Goal: Answer question/provide support

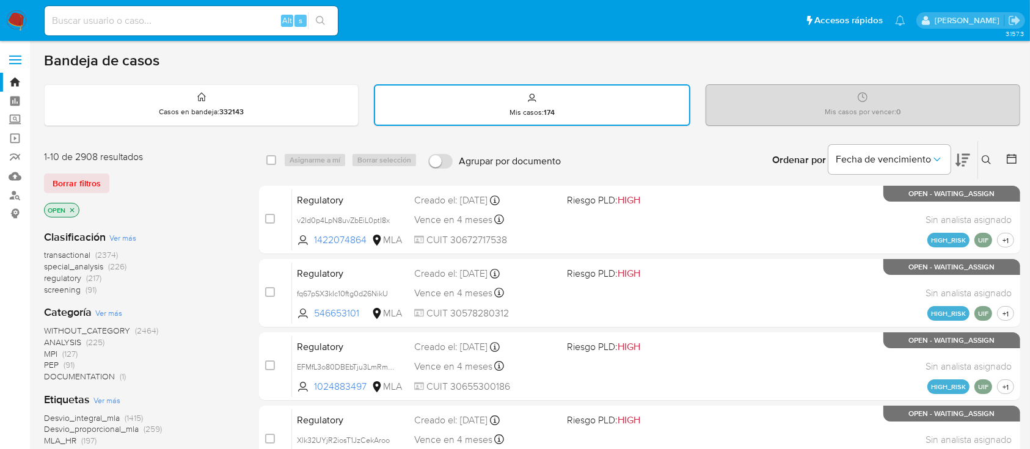
click at [986, 153] on button at bounding box center [988, 160] width 20 height 15
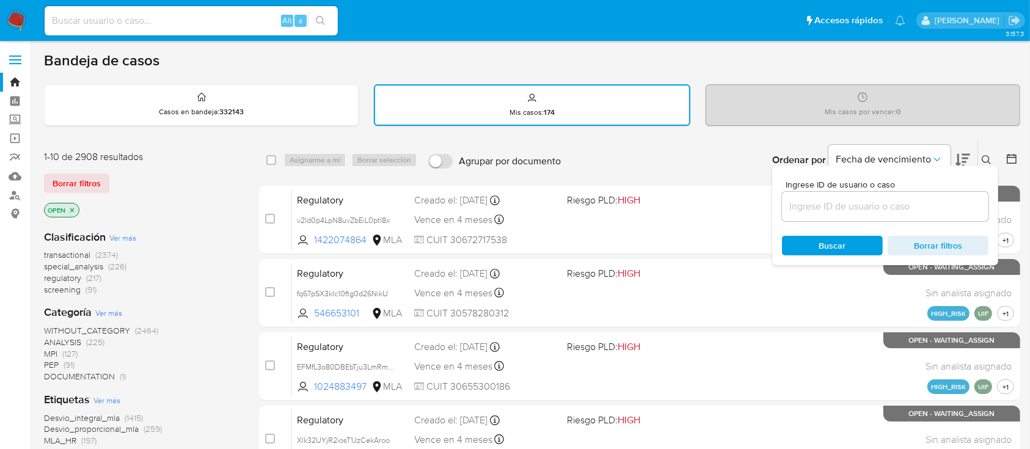
click at [878, 219] on div at bounding box center [885, 206] width 206 height 29
drag, startPoint x: 885, startPoint y: 205, endPoint x: 907, endPoint y: 203, distance: 22.1
click at [885, 205] on input at bounding box center [885, 207] width 206 height 16
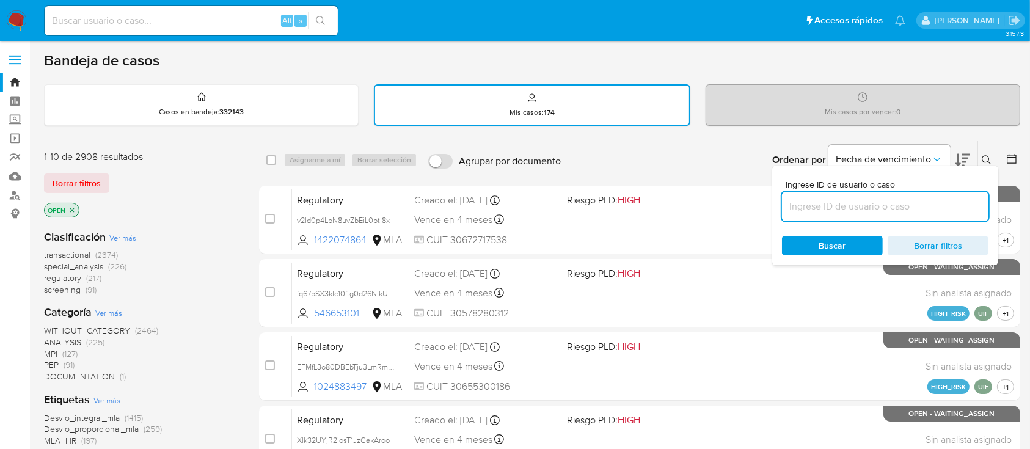
paste input "1951906631"
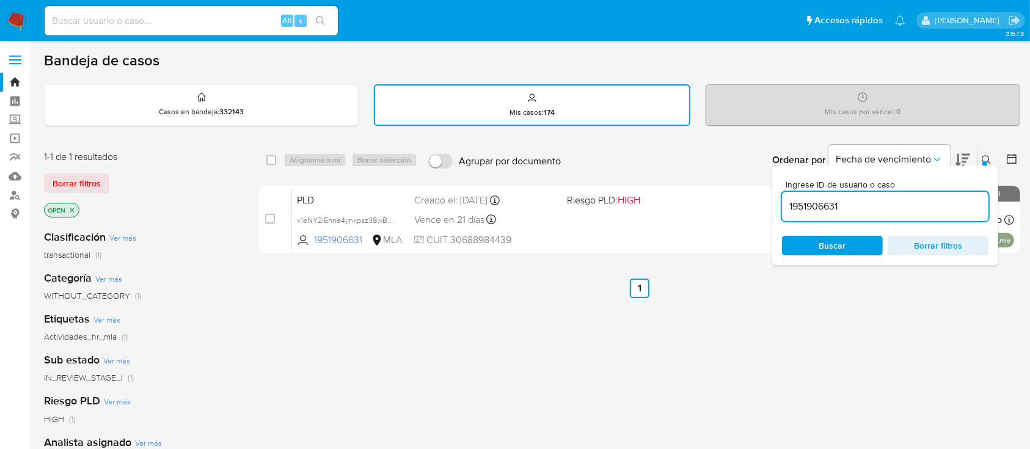
click at [985, 155] on icon at bounding box center [987, 160] width 10 height 10
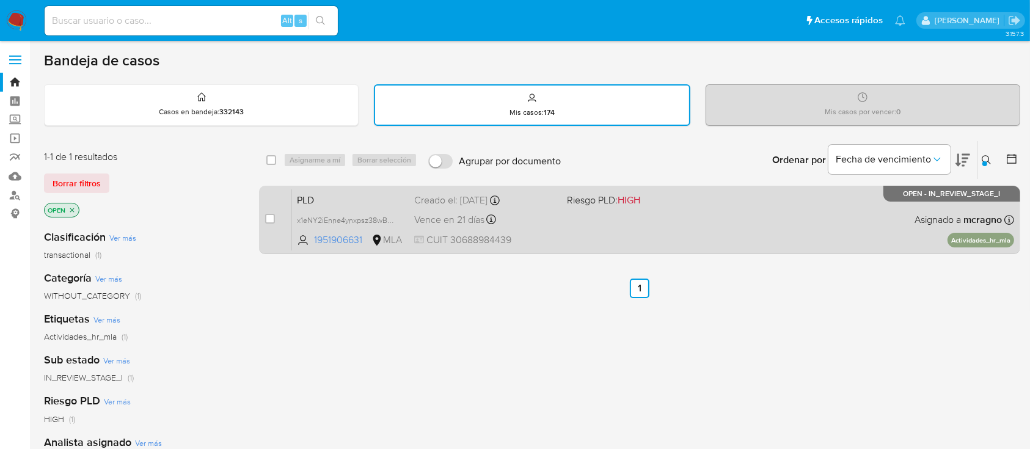
click at [778, 229] on div "PLD x1eNY2iEnne4ynxpsz38wB0R 1951906631 MLA Riesgo PLD: HIGH Creado el: 12/08/2…" at bounding box center [653, 220] width 722 height 62
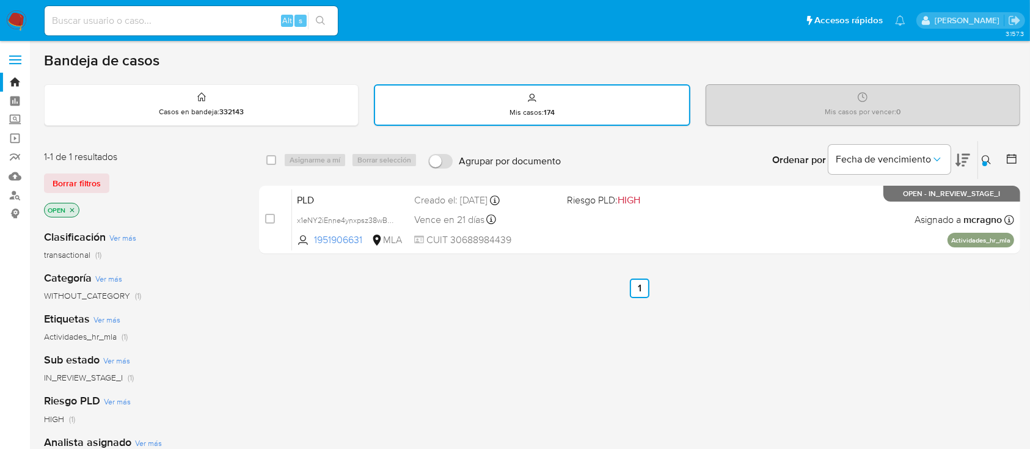
click at [70, 208] on icon "close-filter" at bounding box center [71, 209] width 7 height 7
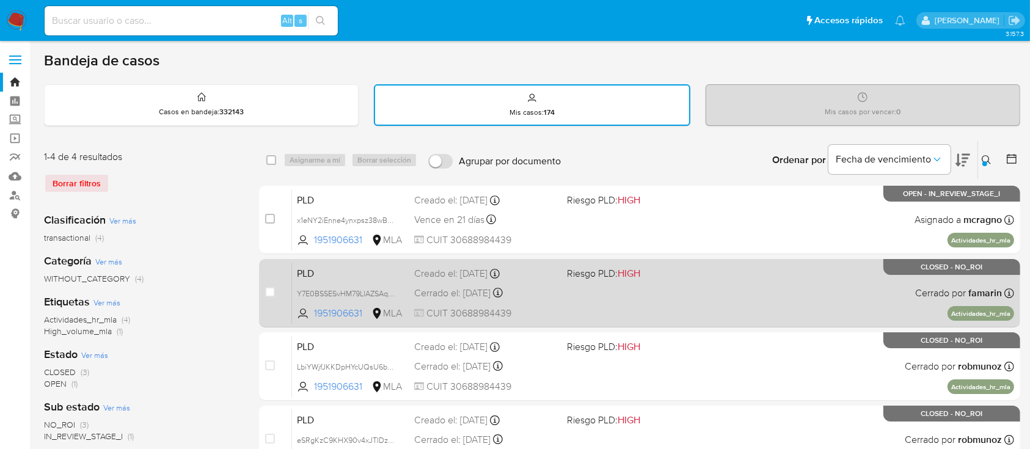
click at [814, 304] on div "PLD Y7E0BSSESvHM79LlAZSAqPMM 1951906631 MLA Riesgo PLD: HIGH Creado el: 12/07/2…" at bounding box center [653, 293] width 722 height 62
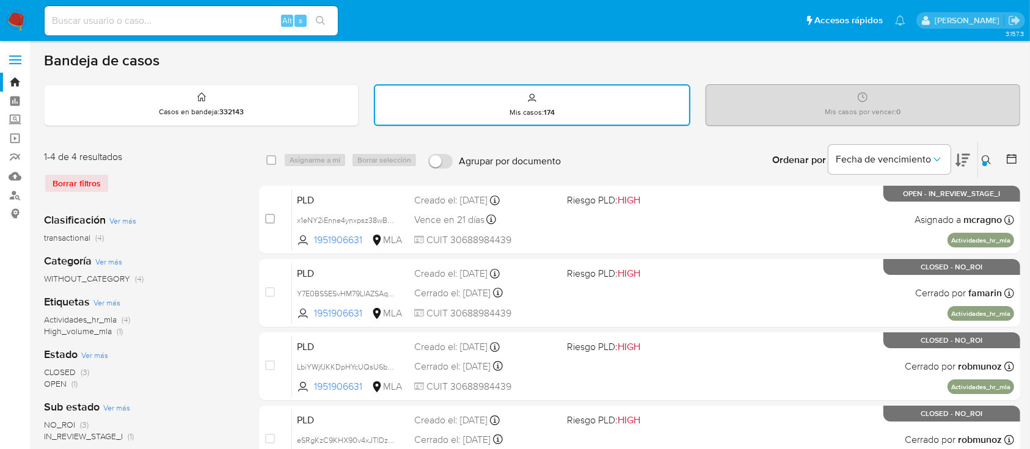
click at [988, 158] on icon at bounding box center [986, 159] width 9 height 9
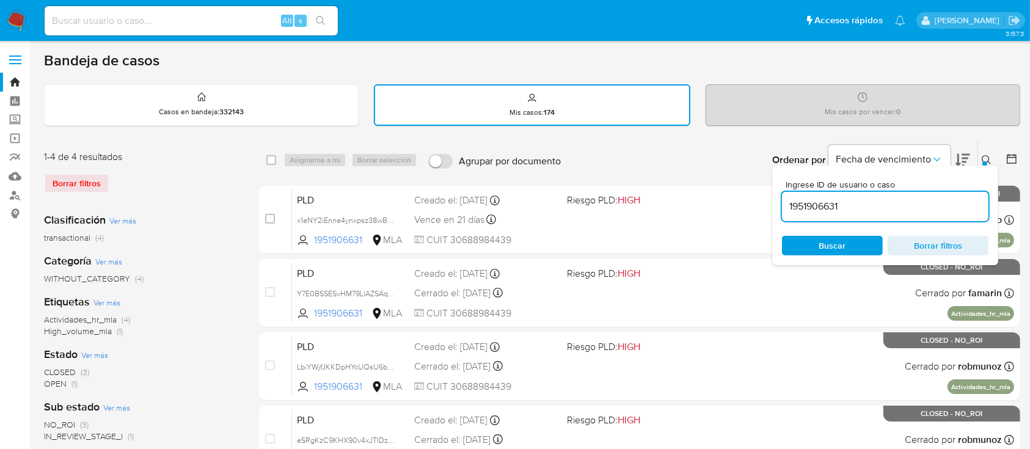
click at [903, 203] on input "1951906631" at bounding box center [885, 207] width 206 height 16
type input "444686837"
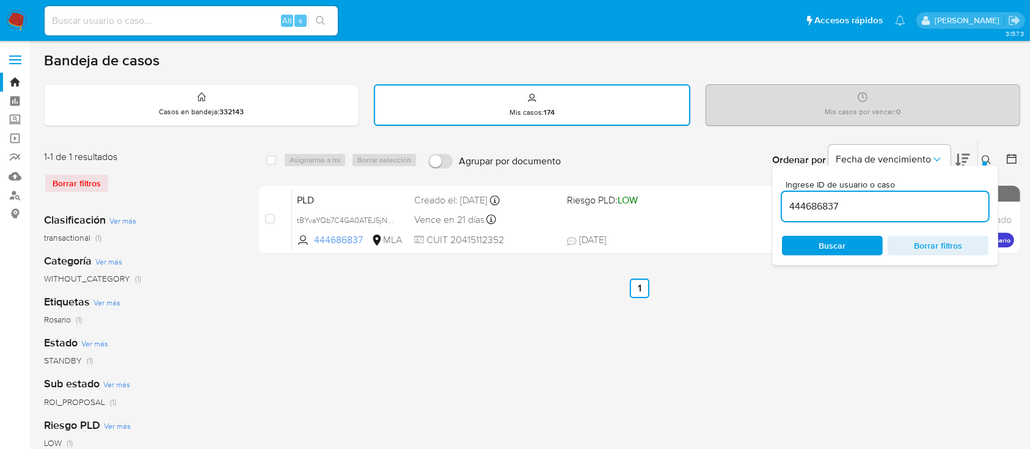
click at [982, 155] on icon at bounding box center [987, 160] width 10 height 10
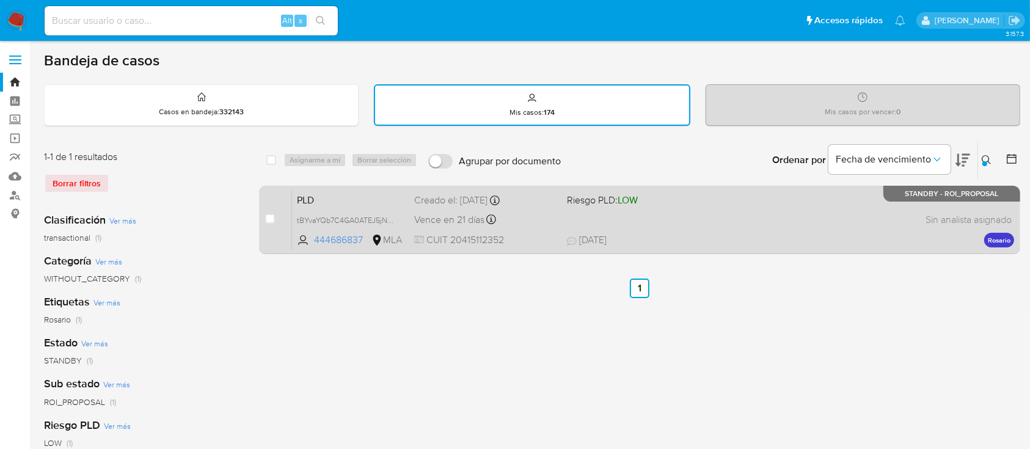
click at [732, 241] on span "25/08/2025 25/08/2025 14:43" at bounding box center [714, 239] width 295 height 13
click at [391, 218] on span "tBYvaYQb7C4GA0ATEJ5jNR29" at bounding box center [349, 219] width 104 height 13
click at [272, 222] on div "case-item-checkbox" at bounding box center [270, 219] width 10 height 12
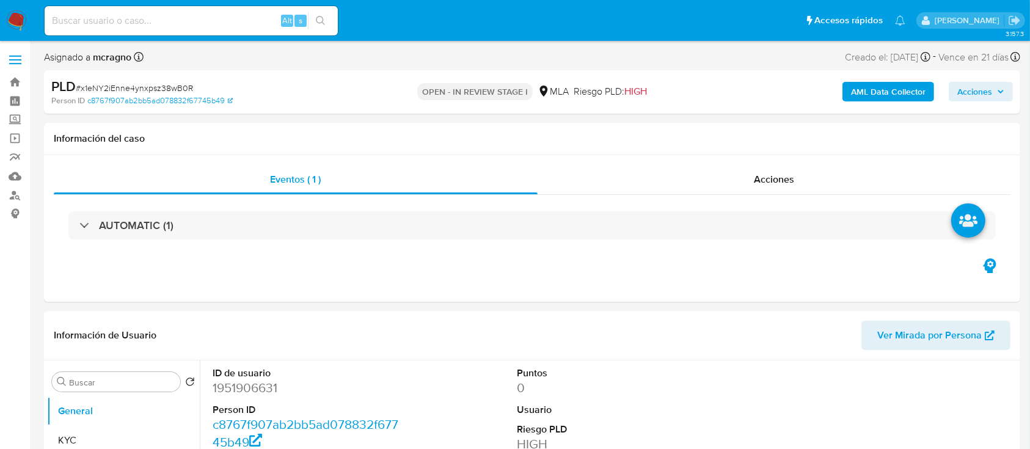
select select "10"
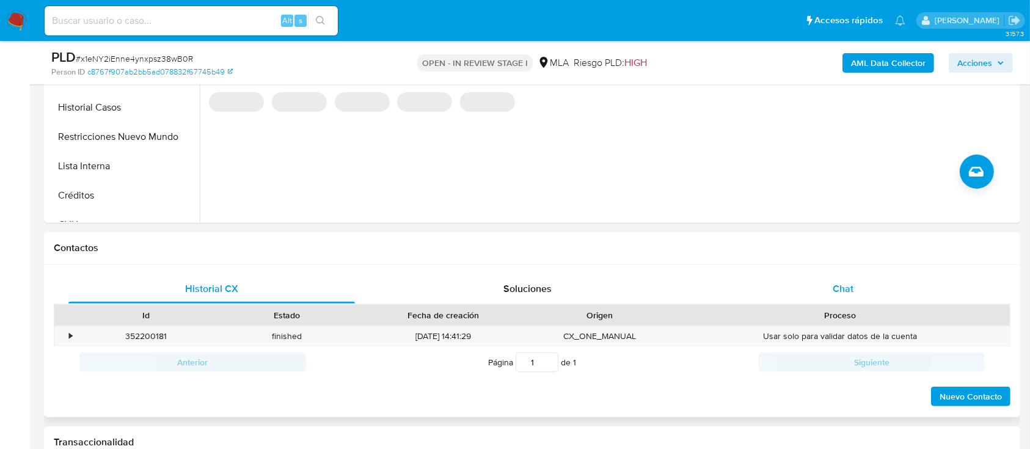
click at [863, 286] on div "Chat" at bounding box center [843, 288] width 286 height 29
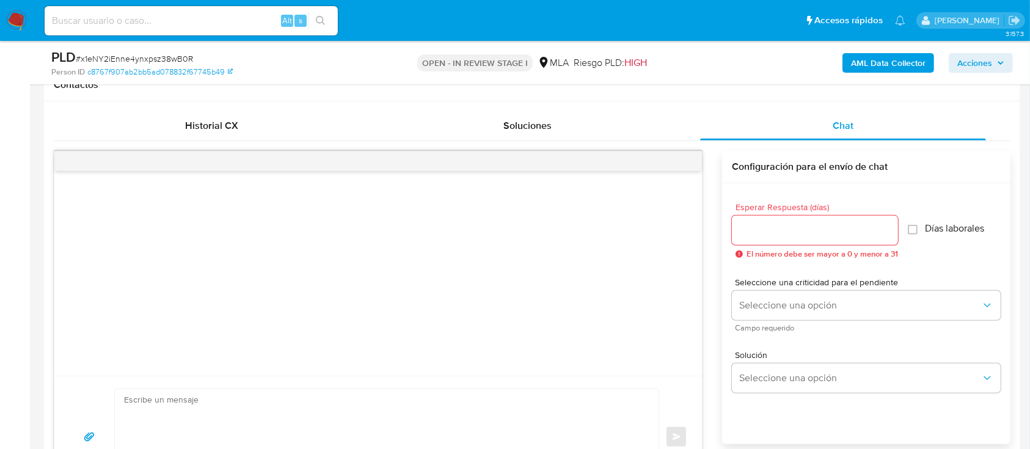
scroll to position [651, 0]
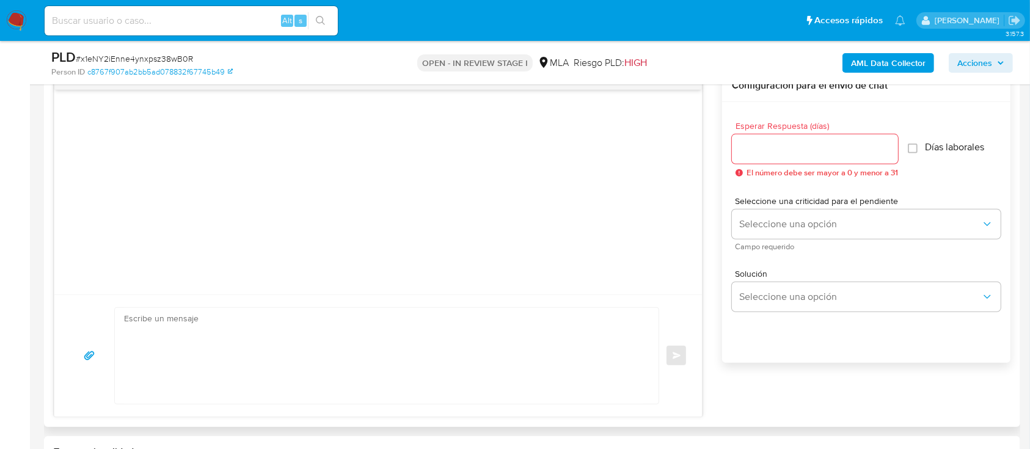
click at [292, 345] on textarea at bounding box center [383, 356] width 519 height 96
paste textarea "Hola, En función de las operaciones registradas en la cuenta de la compañía, ne…"
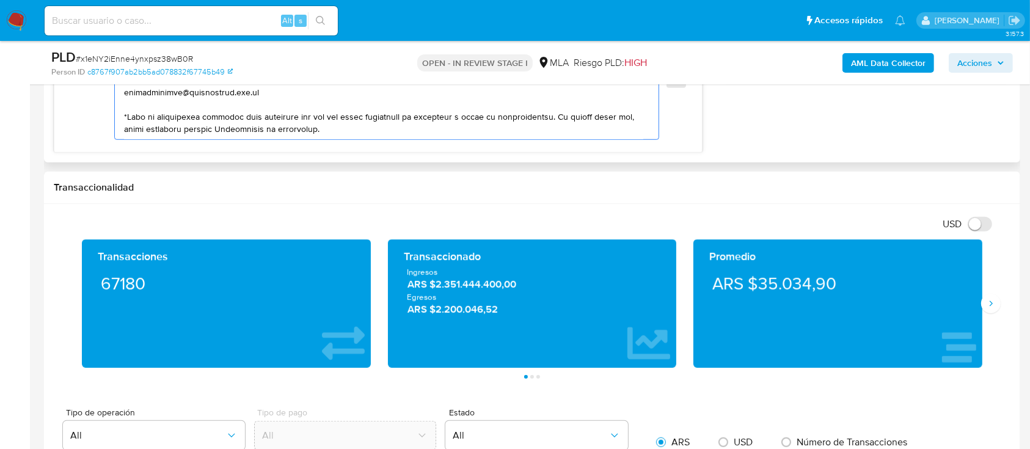
scroll to position [909, 0]
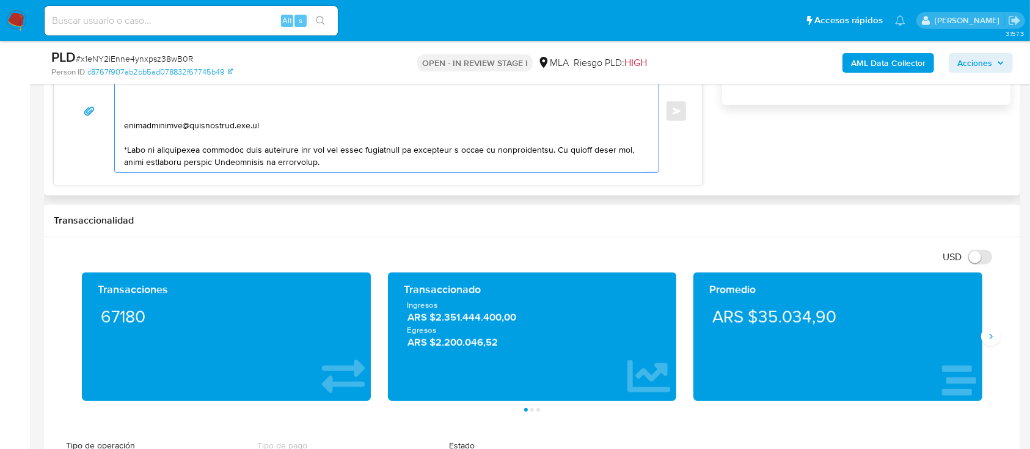
drag, startPoint x: 125, startPoint y: 401, endPoint x: 385, endPoint y: 166, distance: 350.7
click at [385, 166] on textarea at bounding box center [383, 111] width 519 height 122
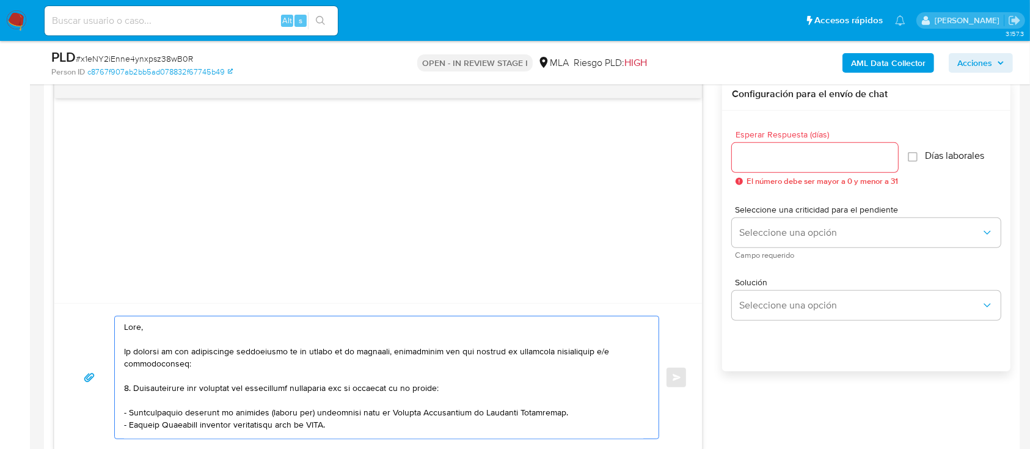
scroll to position [583, 0]
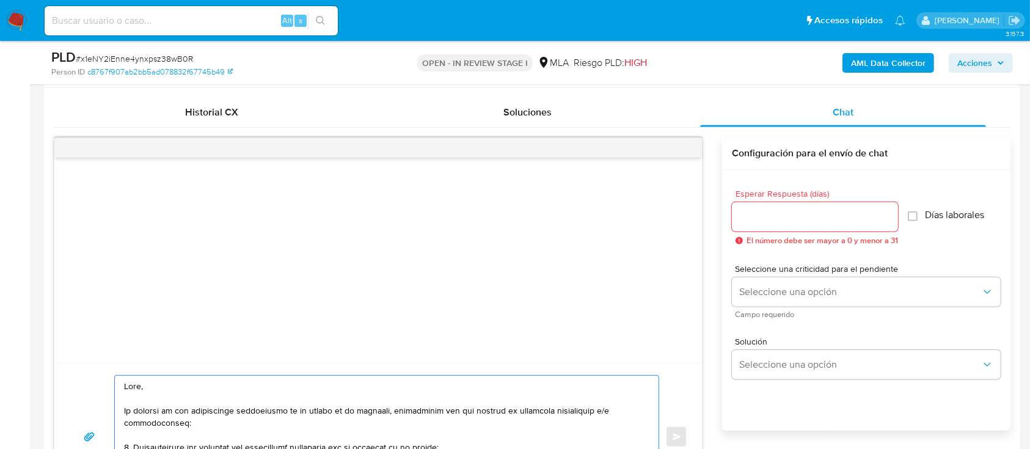
type textarea "Hola, En función de las operaciones registradas en la cuenta de la compañía, ne…"
drag, startPoint x: 768, startPoint y: 216, endPoint x: 771, endPoint y: 280, distance: 63.6
click at [768, 217] on input "Esperar Respuesta (días)" at bounding box center [815, 217] width 166 height 16
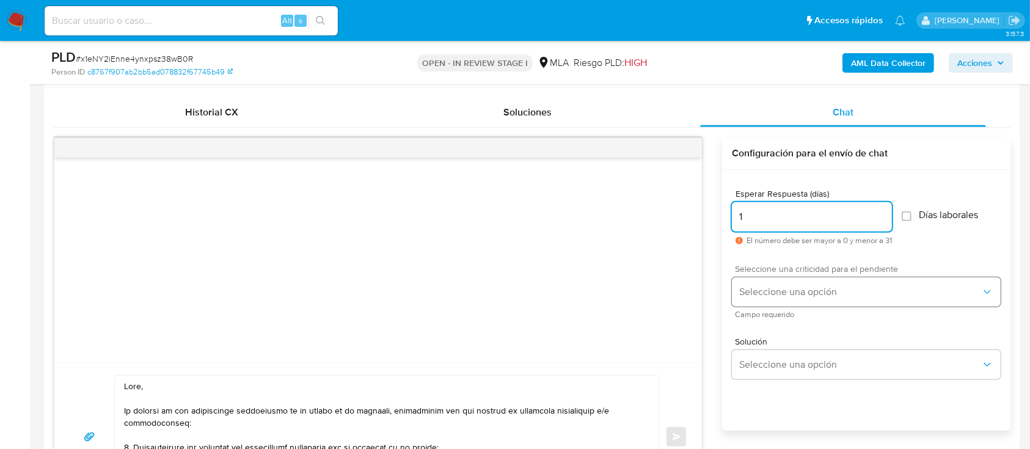
type input "1"
click at [771, 282] on button "Seleccione una opción" at bounding box center [866, 291] width 269 height 29
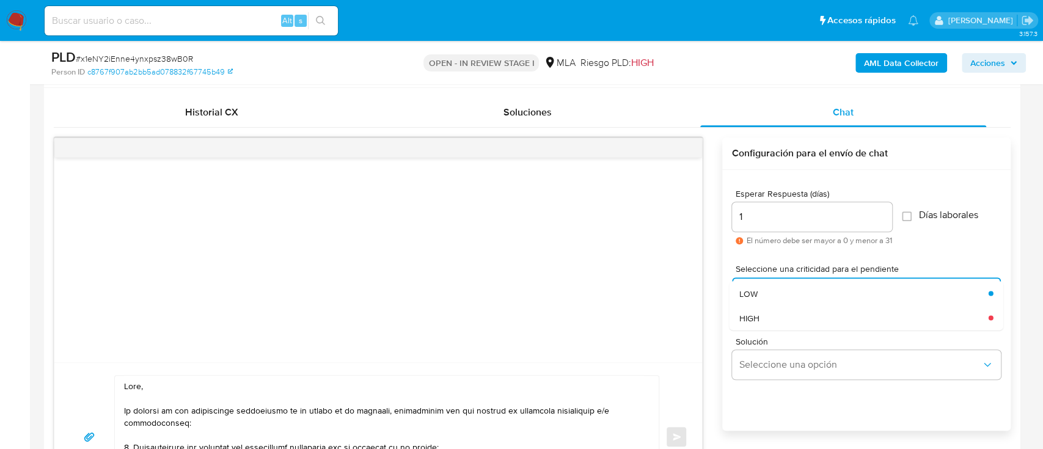
drag, startPoint x: 765, startPoint y: 310, endPoint x: 699, endPoint y: 355, distance: 80.0
click at [764, 311] on div "HIGH" at bounding box center [863, 317] width 249 height 24
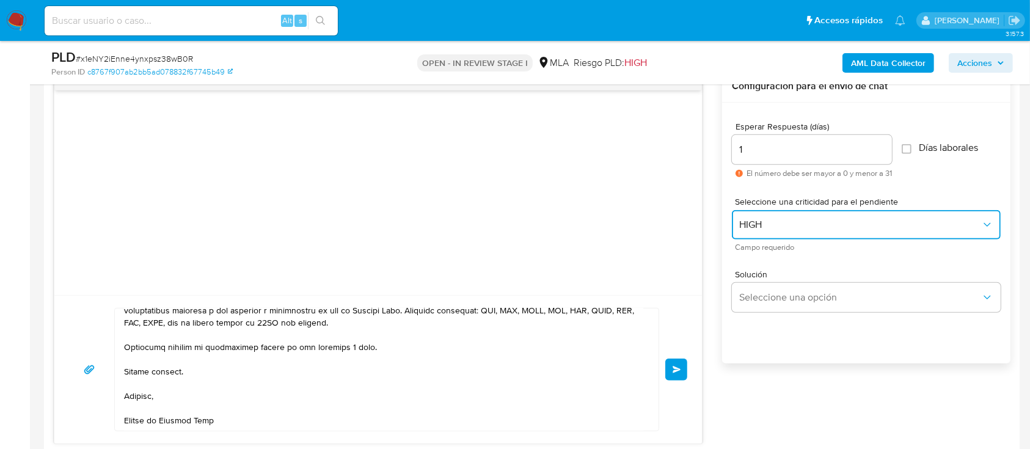
scroll to position [746, 0]
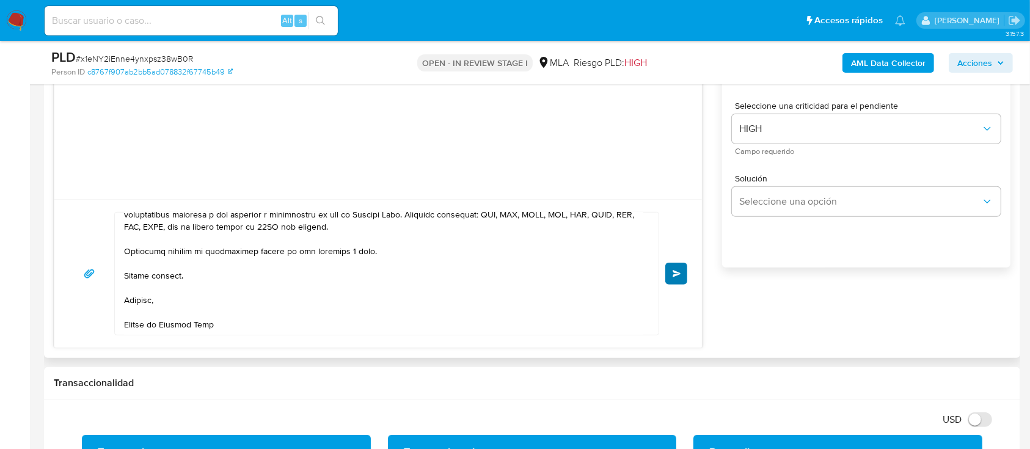
drag, startPoint x: 679, startPoint y: 258, endPoint x: 679, endPoint y: 272, distance: 14.0
click at [679, 259] on div "Enviar" at bounding box center [378, 273] width 618 height 123
click at [679, 277] on button "Enviar" at bounding box center [676, 274] width 22 height 22
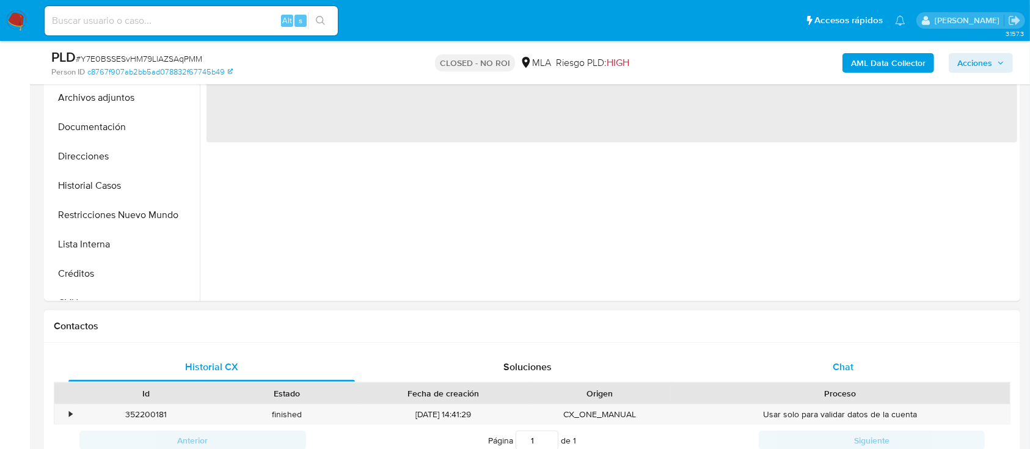
click at [864, 374] on div "Chat" at bounding box center [843, 366] width 286 height 29
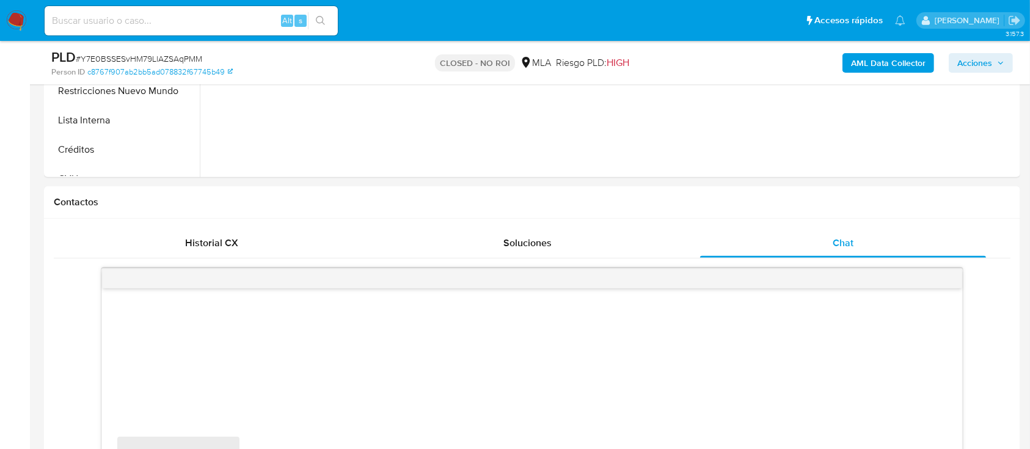
scroll to position [570, 0]
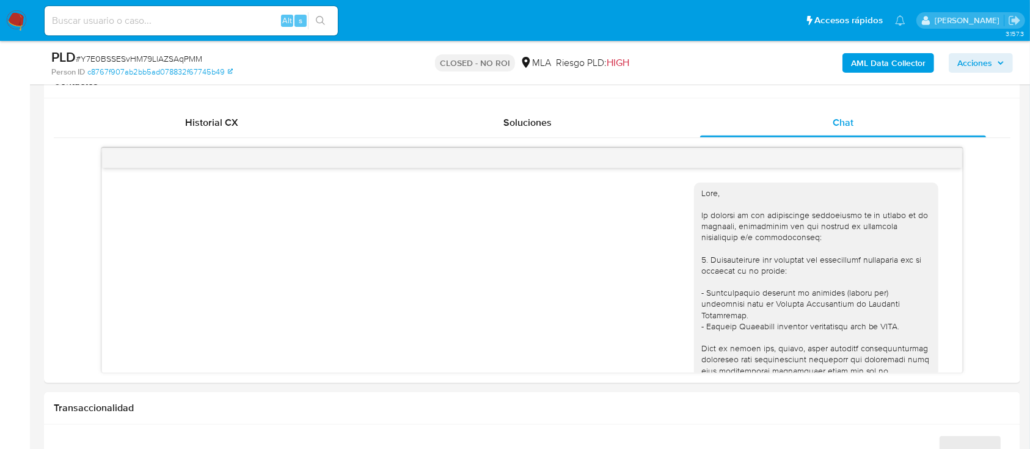
select select "10"
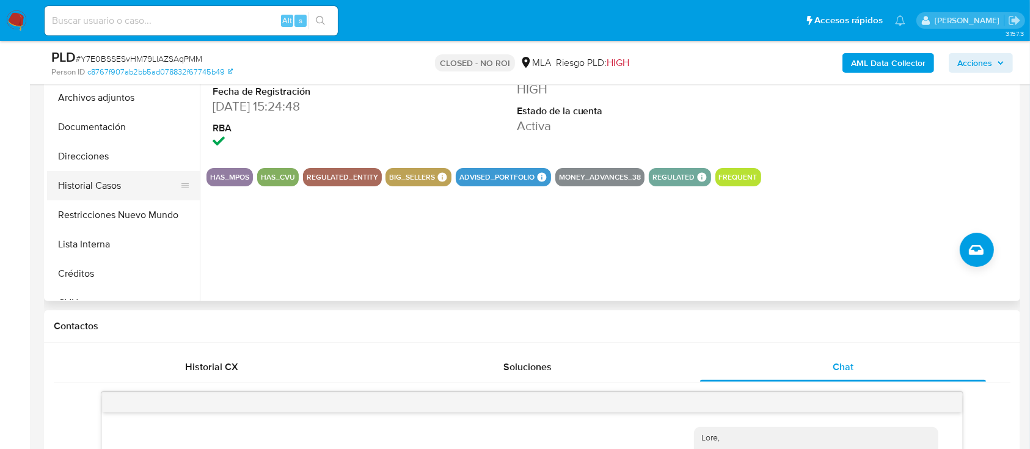
scroll to position [162, 0]
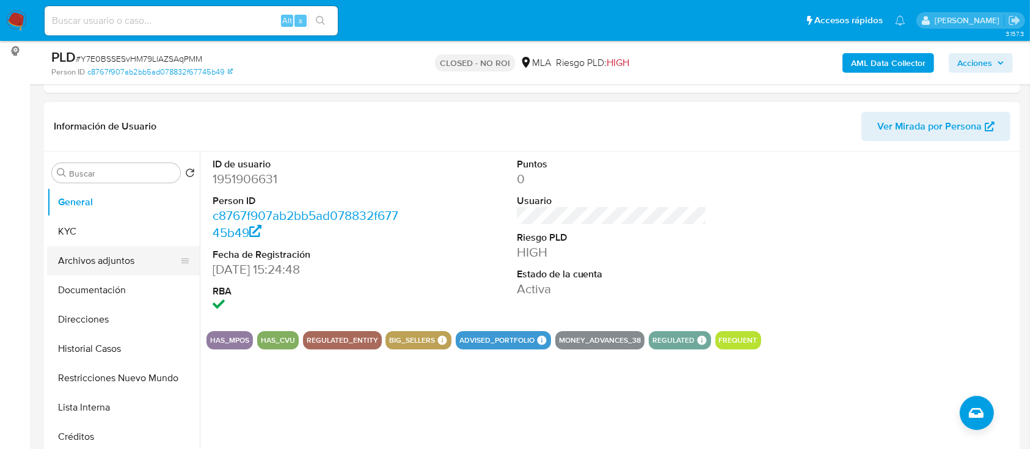
click at [133, 265] on button "Archivos adjuntos" at bounding box center [118, 260] width 143 height 29
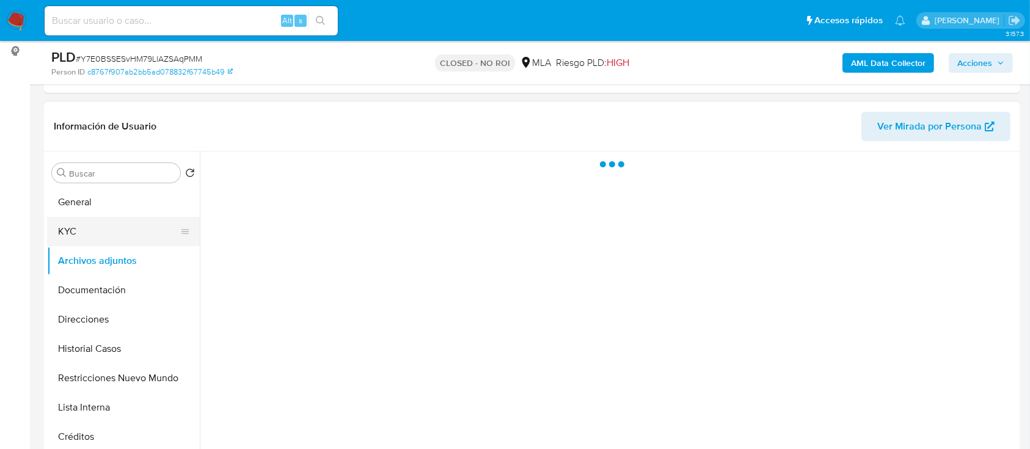
drag, startPoint x: 119, startPoint y: 236, endPoint x: 127, endPoint y: 235, distance: 8.0
click at [120, 235] on button "KYC" at bounding box center [118, 231] width 143 height 29
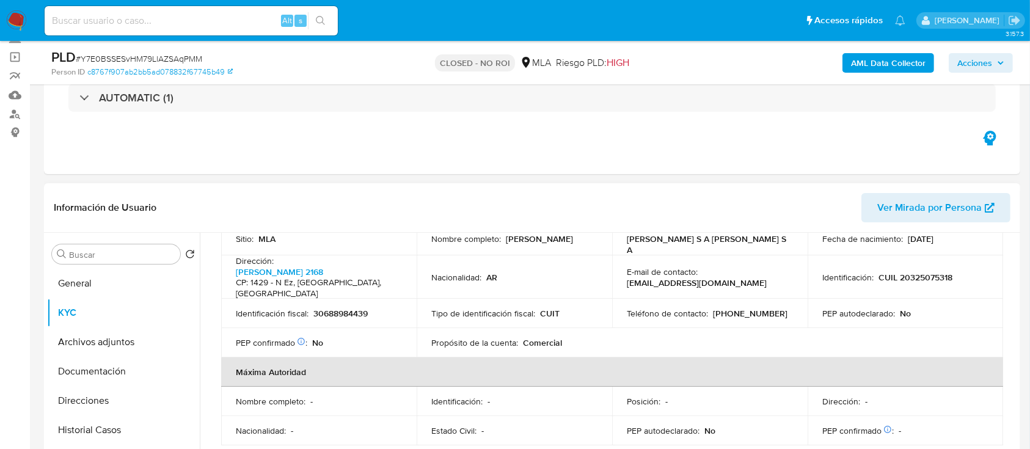
scroll to position [323, 0]
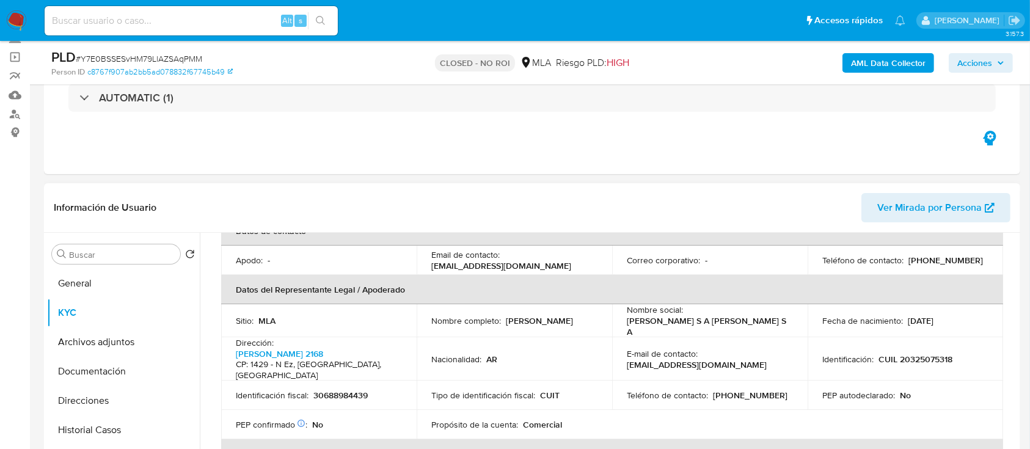
drag, startPoint x: 426, startPoint y: 269, endPoint x: 572, endPoint y: 263, distance: 146.1
click at [572, 263] on td "Email de contacto : gerenciacontable@somosbz.com.ar" at bounding box center [514, 260] width 195 height 29
copy p "gerenciacontable@somosbz.com.ar"
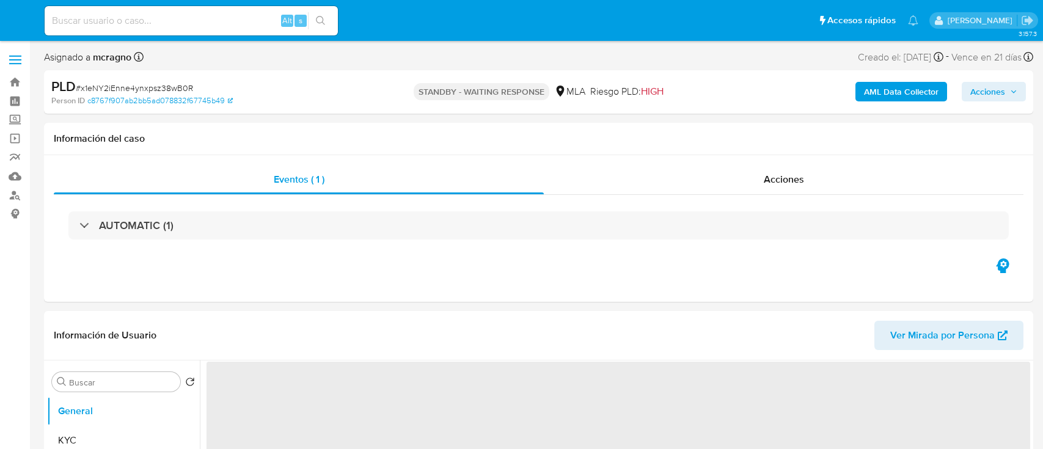
select select "10"
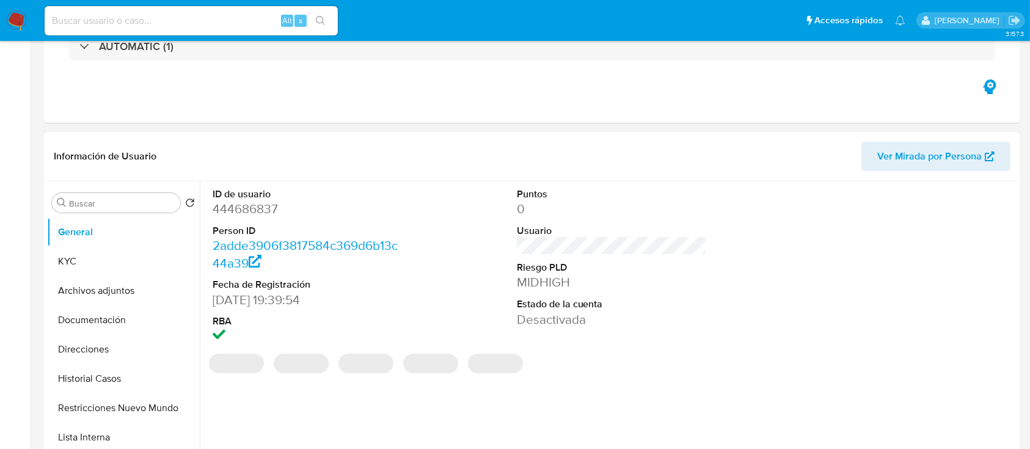
scroll to position [326, 0]
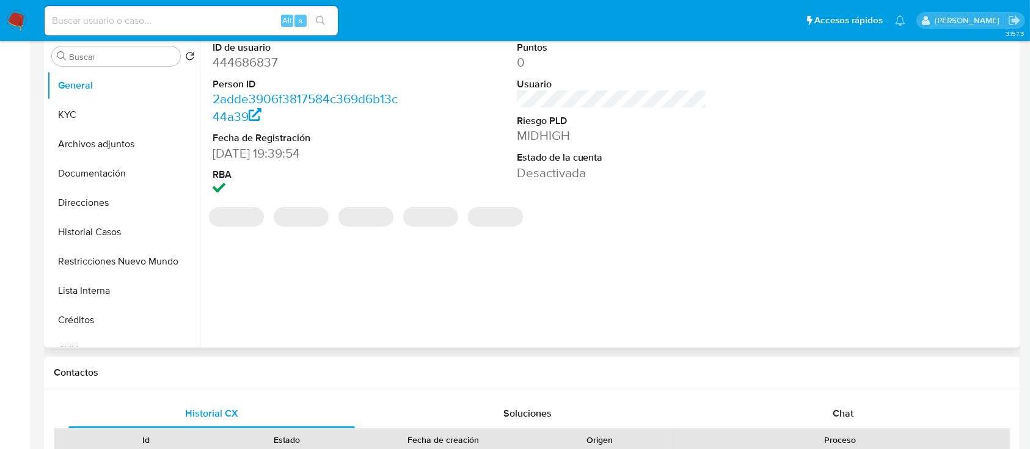
select select "10"
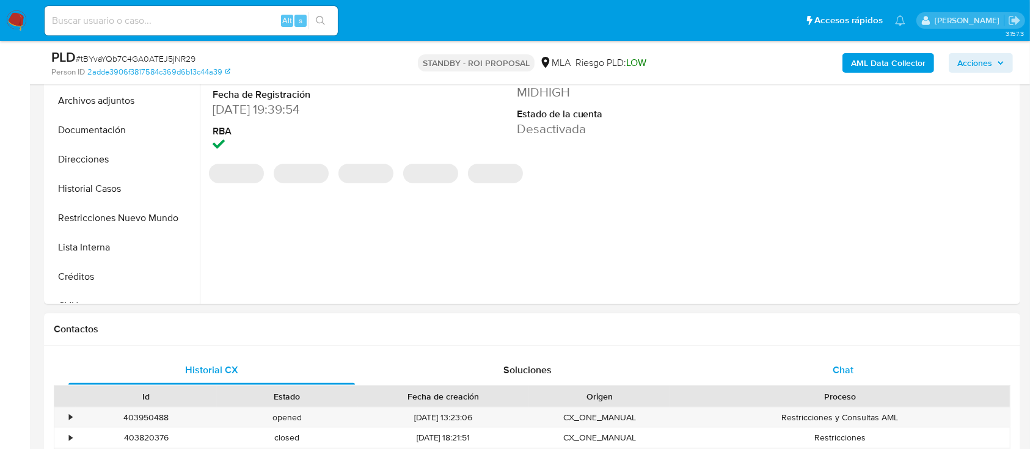
click at [885, 362] on div "Chat" at bounding box center [843, 369] width 286 height 29
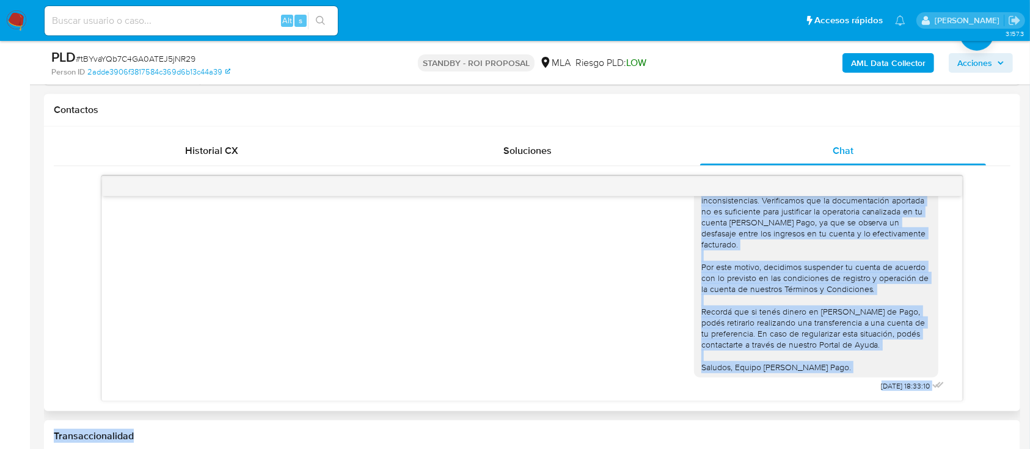
scroll to position [570, 0]
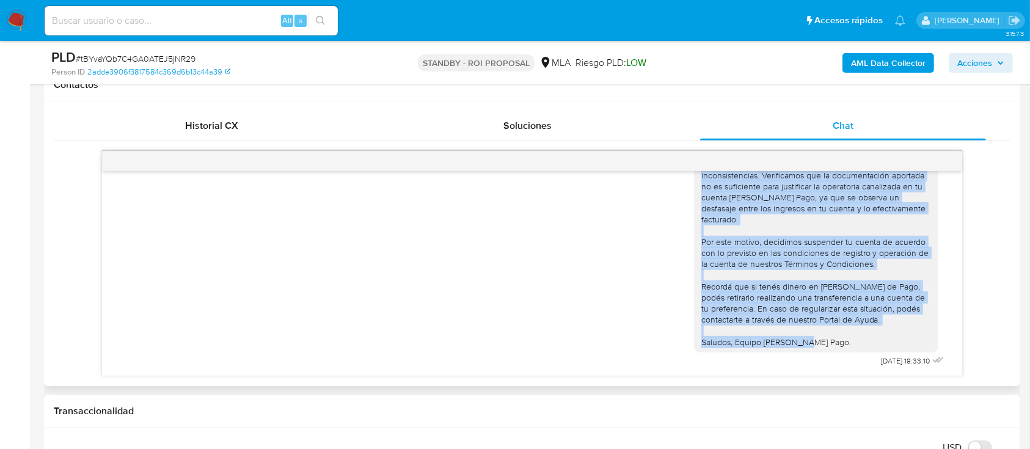
drag, startPoint x: 689, startPoint y: 294, endPoint x: 823, endPoint y: 345, distance: 143.0
click at [823, 345] on div "Hola [PERSON_NAME], Muchas gracias por la respuesta. Analizamos tu caso y notam…" at bounding box center [816, 230] width 230 height 233
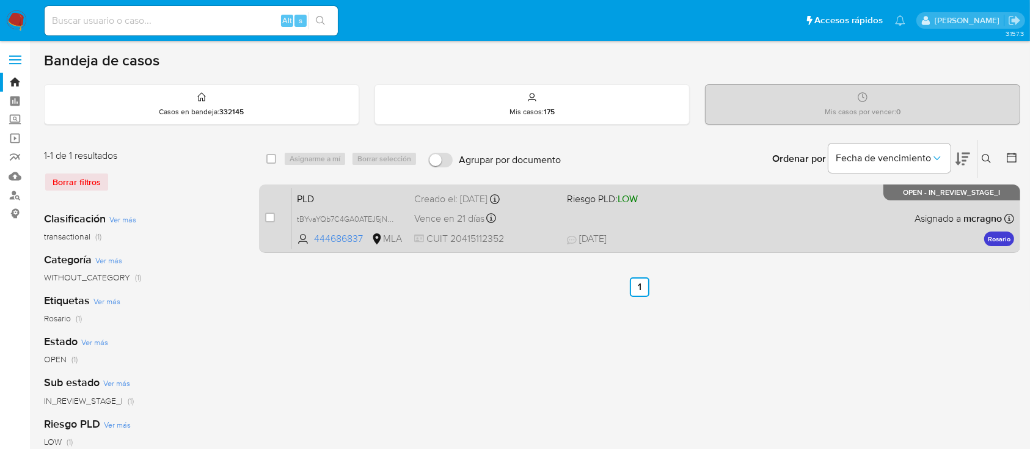
click at [654, 227] on div "PLD tBYvaYQb7C4GA0ATEJ5jNR29 444686837 MLA Riesgo PLD: LOW Creado el: [DATE] Cr…" at bounding box center [653, 219] width 722 height 62
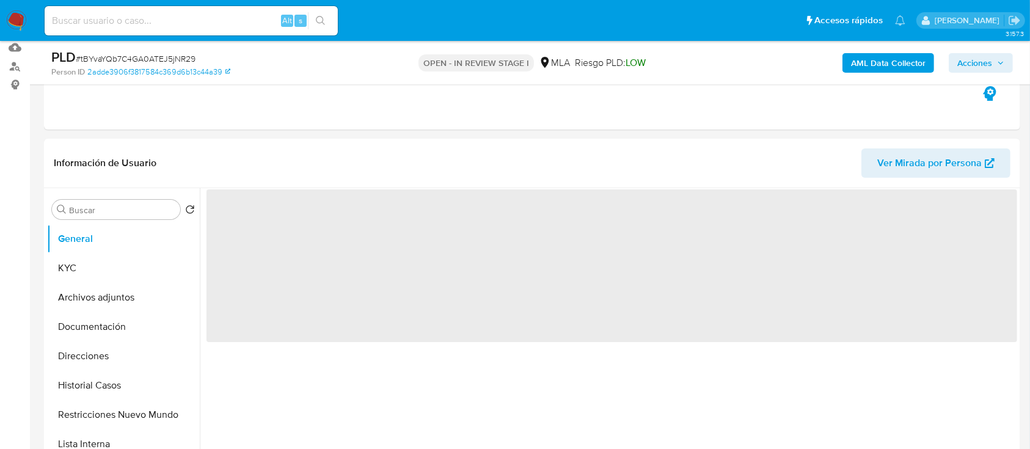
scroll to position [244, 0]
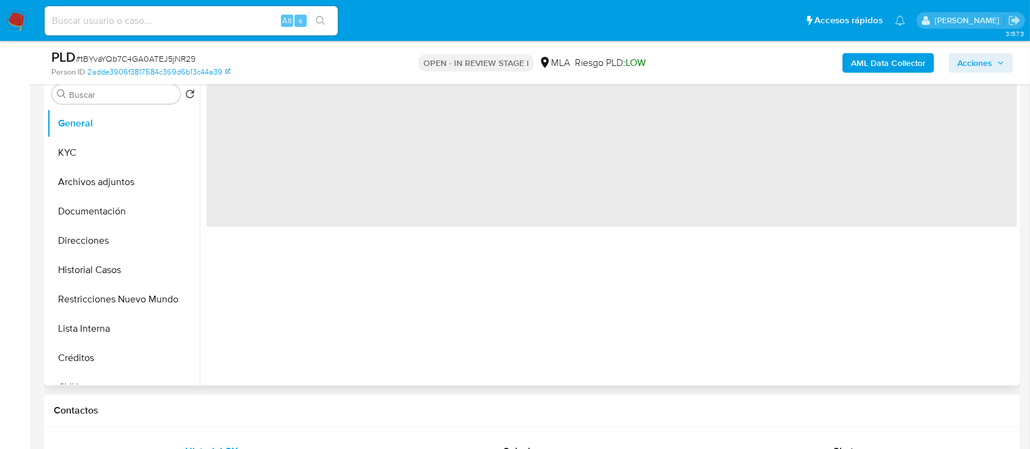
drag, startPoint x: 127, startPoint y: 187, endPoint x: 237, endPoint y: 205, distance: 111.4
click at [128, 186] on button "Archivos adjuntos" at bounding box center [123, 181] width 153 height 29
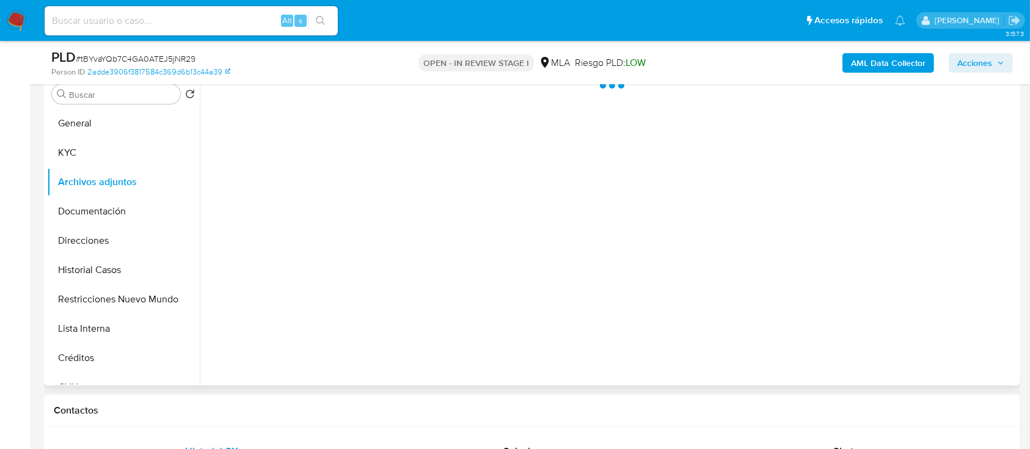
select select "10"
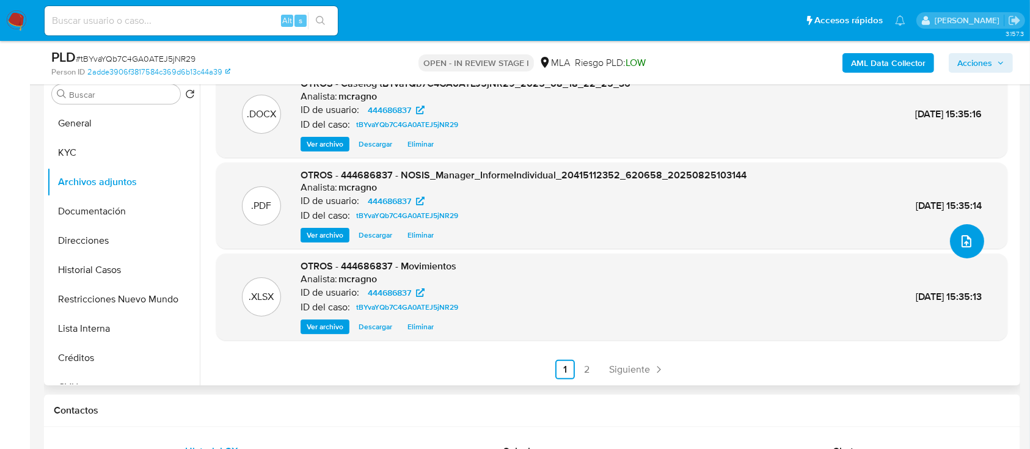
click at [968, 228] on button "upload-file" at bounding box center [967, 241] width 34 height 34
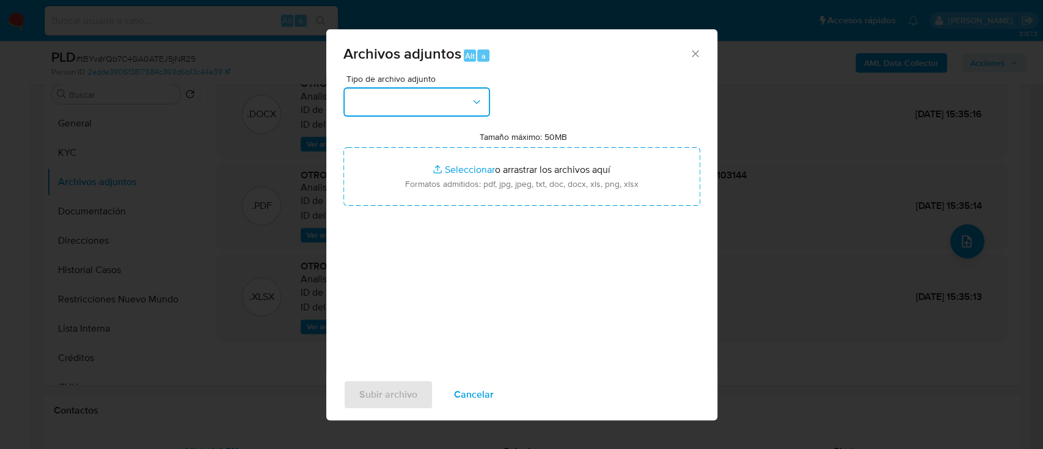
click at [452, 100] on button "button" at bounding box center [416, 101] width 147 height 29
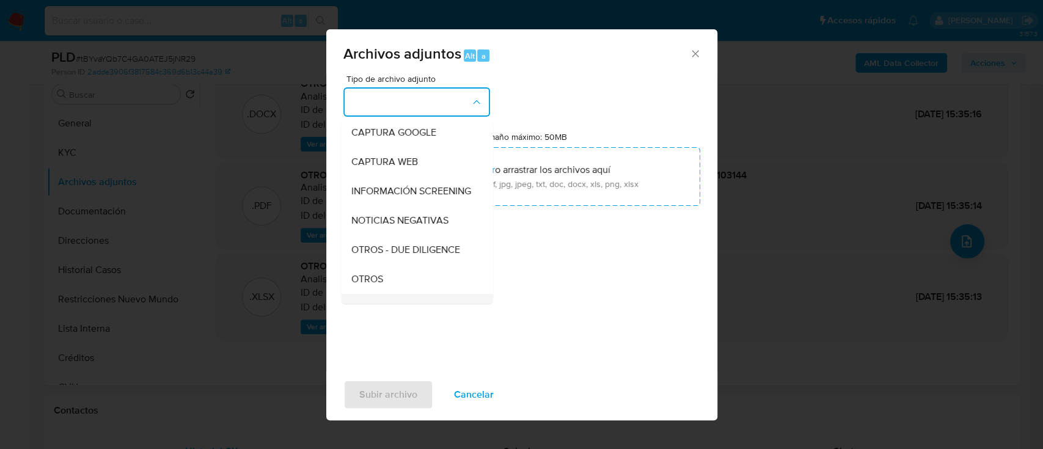
scroll to position [162, 0]
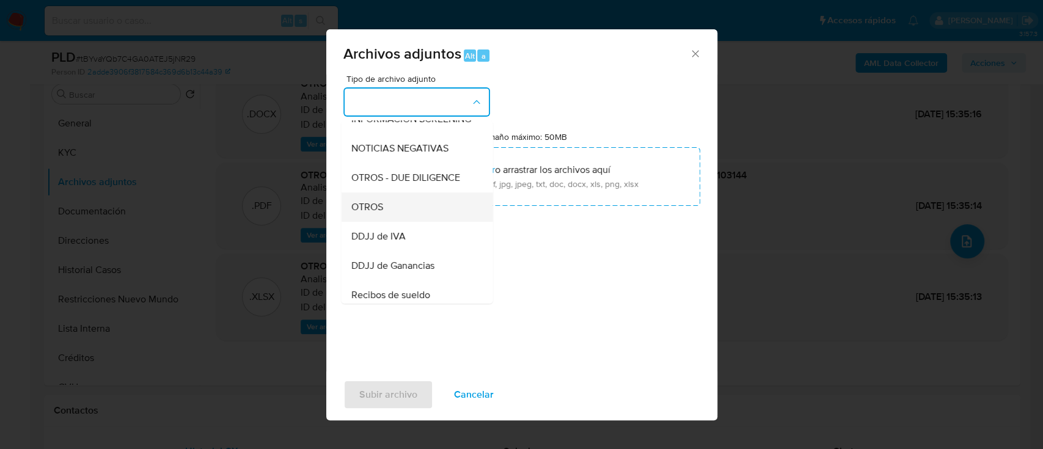
click at [401, 217] on div "OTROS" at bounding box center [413, 206] width 125 height 29
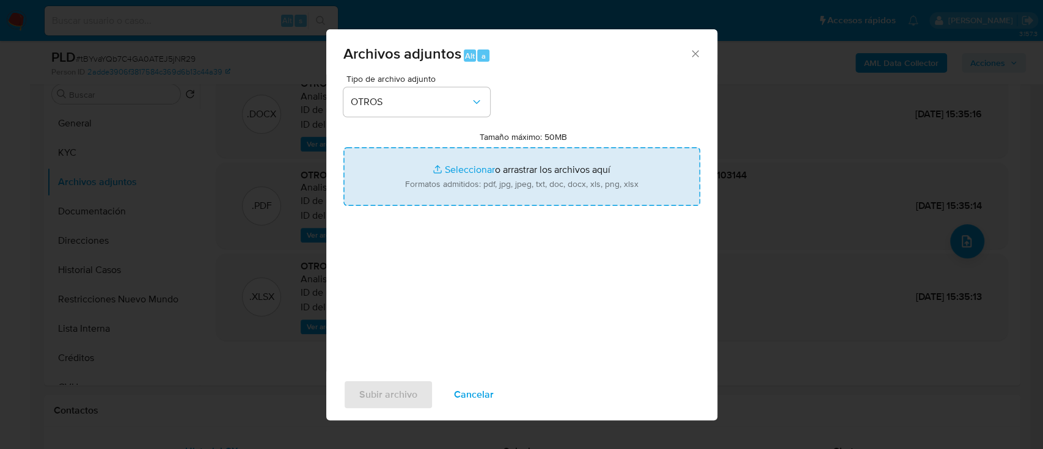
click at [462, 185] on input "Tamaño máximo: 50MB Seleccionar archivos" at bounding box center [521, 176] width 357 height 59
type input "C:\fakepath\Caselog tBYvaYQb7C4GA0ATEJ5jNR29_2025_08_18_22_25_36..docx"
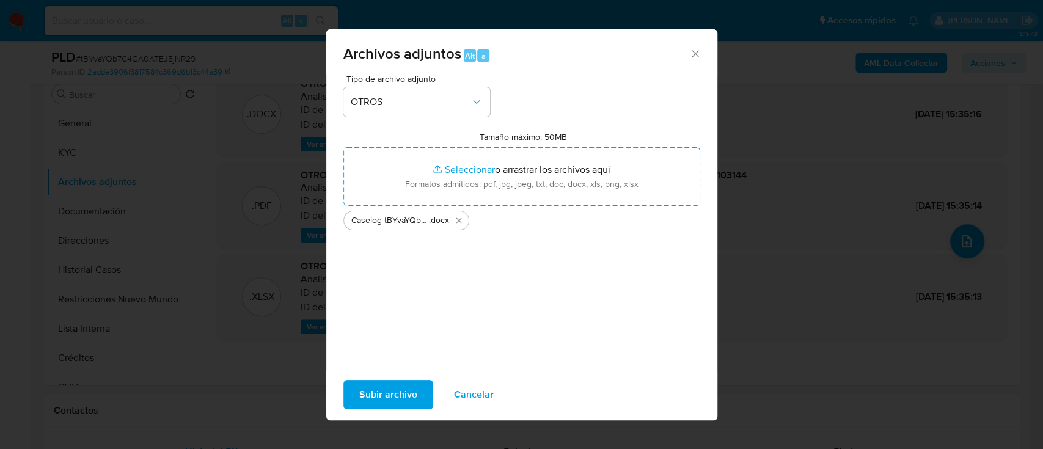
click at [376, 395] on span "Subir archivo" at bounding box center [388, 394] width 58 height 27
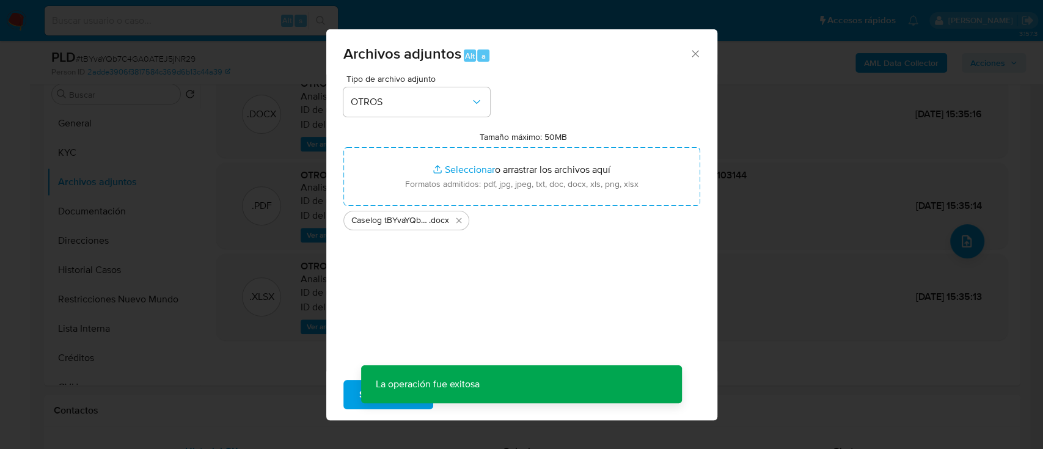
scroll to position [88, 0]
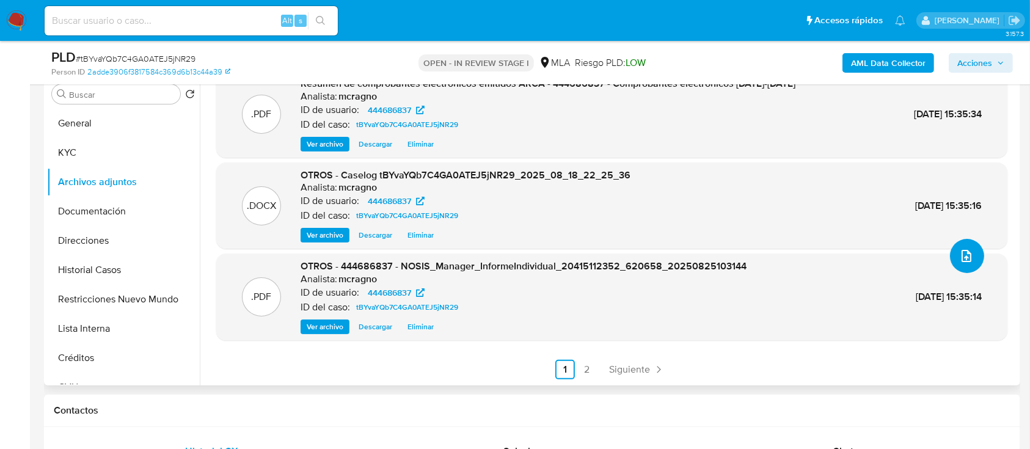
click at [961, 255] on icon "upload-file" at bounding box center [966, 256] width 10 height 12
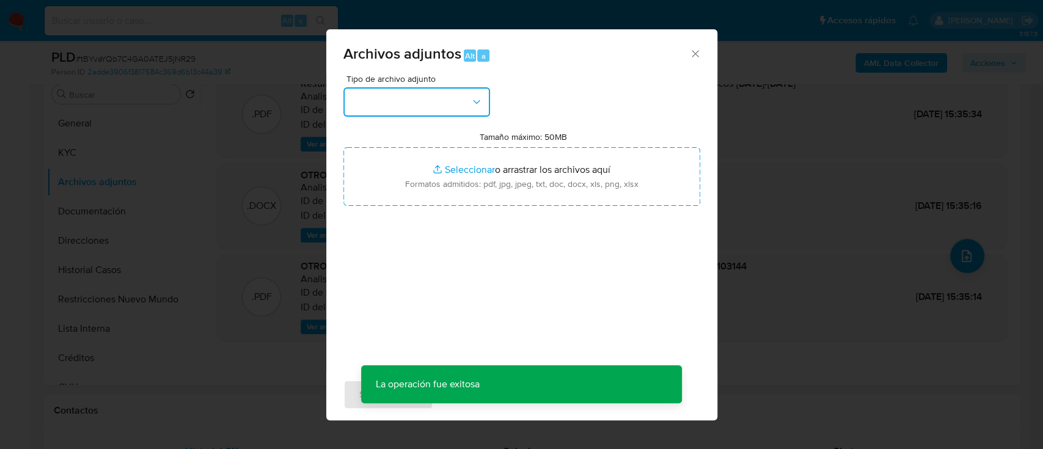
click at [462, 91] on button "button" at bounding box center [416, 101] width 147 height 29
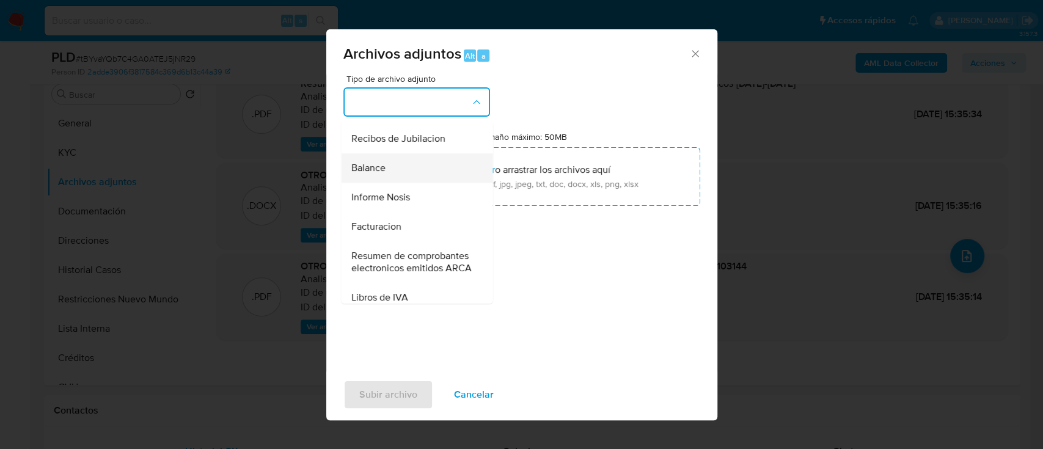
scroll to position [489, 0]
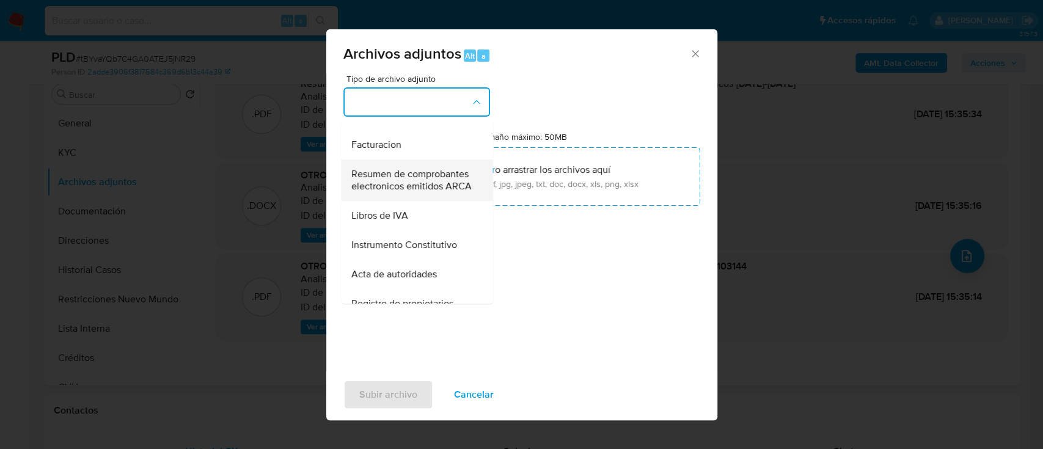
click at [404, 192] on span "Resumen de comprobantes electronicos emitidos ARCA" at bounding box center [413, 180] width 125 height 24
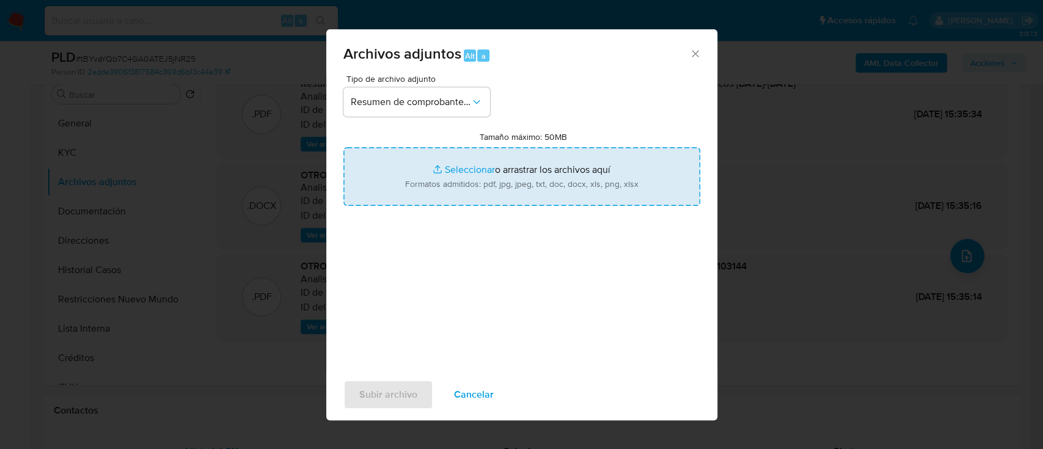
click at [501, 183] on input "Tamaño máximo: 50MB Seleccionar archivos" at bounding box center [521, 176] width 357 height 59
type input "C:\fakepath\444686837 - Comprobantes electronicos 2024-ago25.pdf"
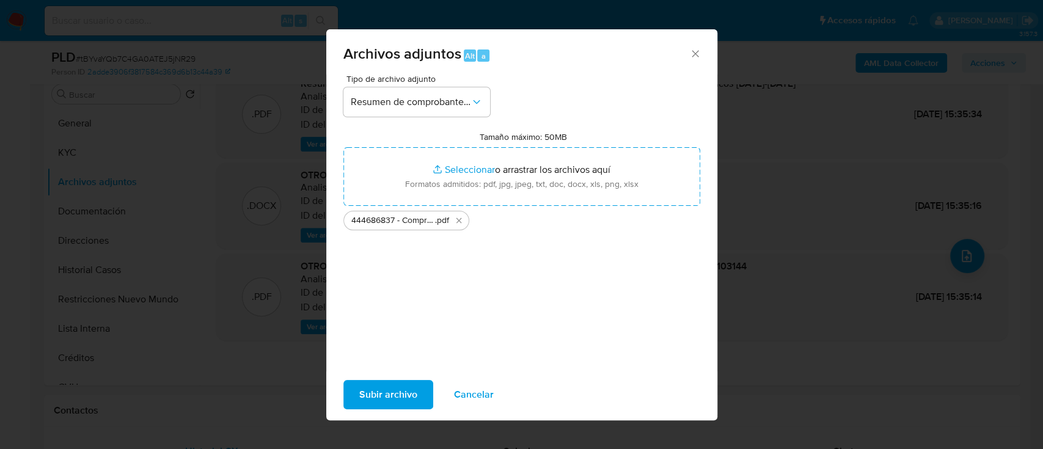
click at [352, 403] on button "Subir archivo" at bounding box center [388, 394] width 90 height 29
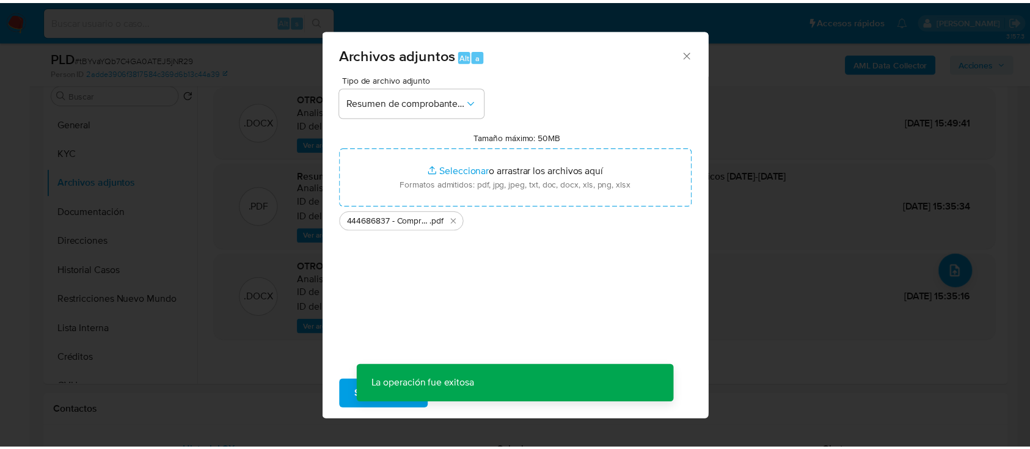
scroll to position [73, 0]
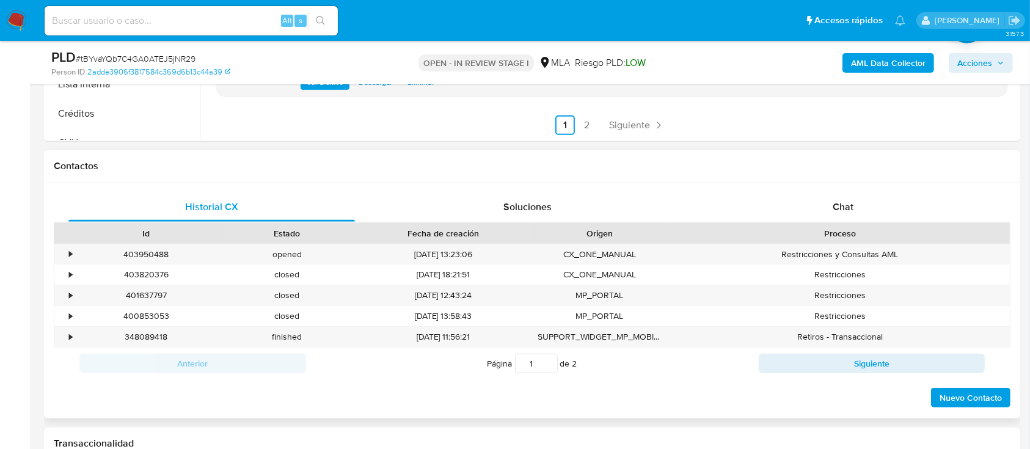
drag, startPoint x: 875, startPoint y: 202, endPoint x: 855, endPoint y: 224, distance: 29.8
click at [875, 202] on div "Chat" at bounding box center [843, 206] width 286 height 29
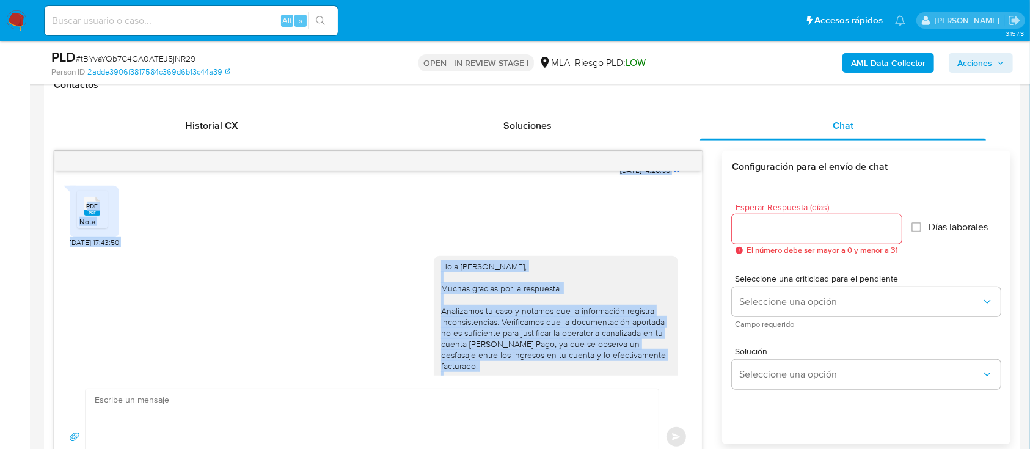
scroll to position [1137, 0]
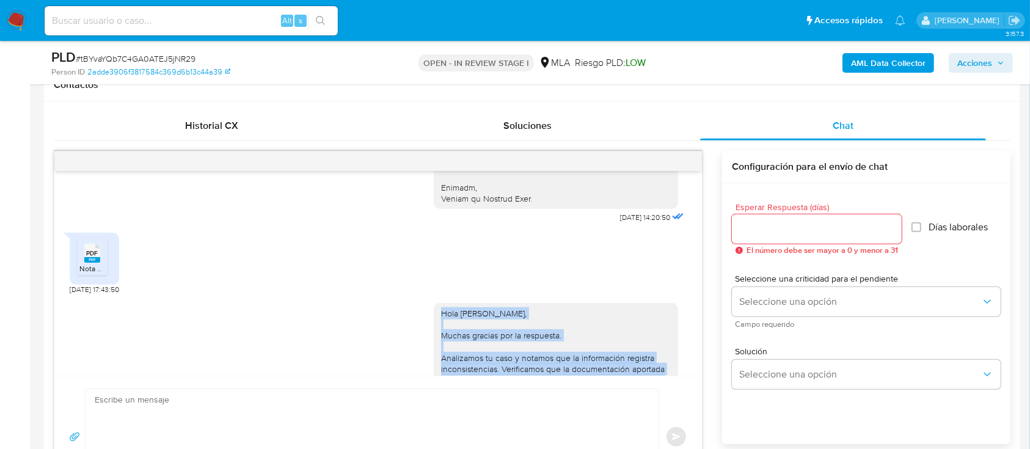
drag, startPoint x: 588, startPoint y: 343, endPoint x: 426, endPoint y: 330, distance: 163.0
click at [434, 330] on div "Hola Kevin Yoel Gudel, Muchas gracias por la respuesta. Analizamos tu caso y no…" at bounding box center [556, 424] width 244 height 243
copy div "Hola Kevin Yoel Gudel, Muchas gracias por la respuesta. Analizamos tu caso y no…"
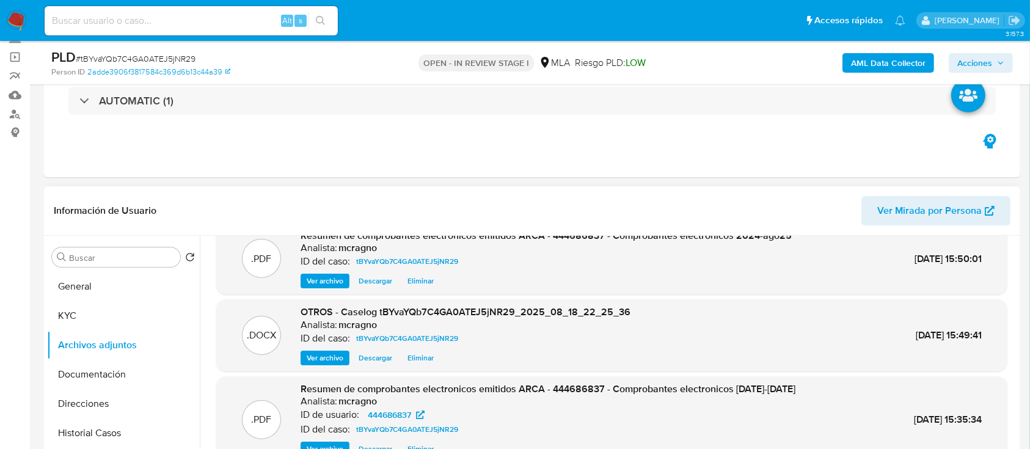
scroll to position [0, 0]
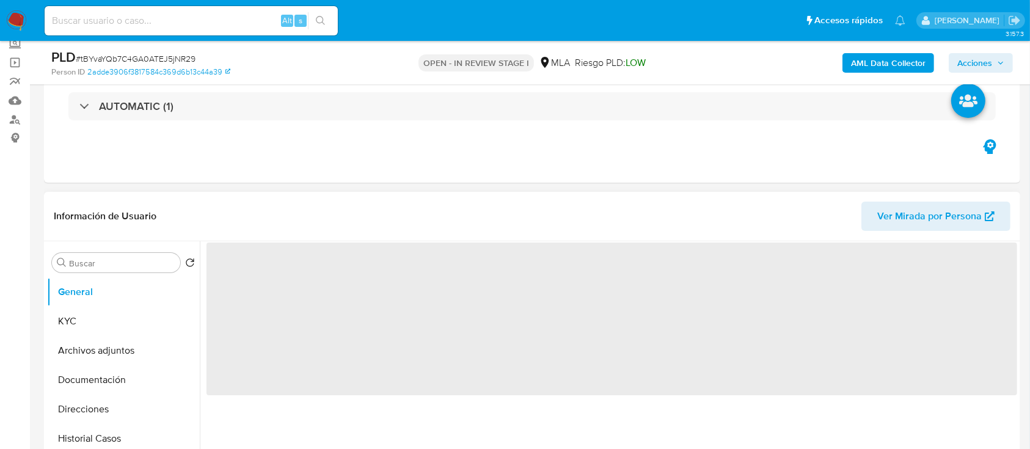
scroll to position [162, 0]
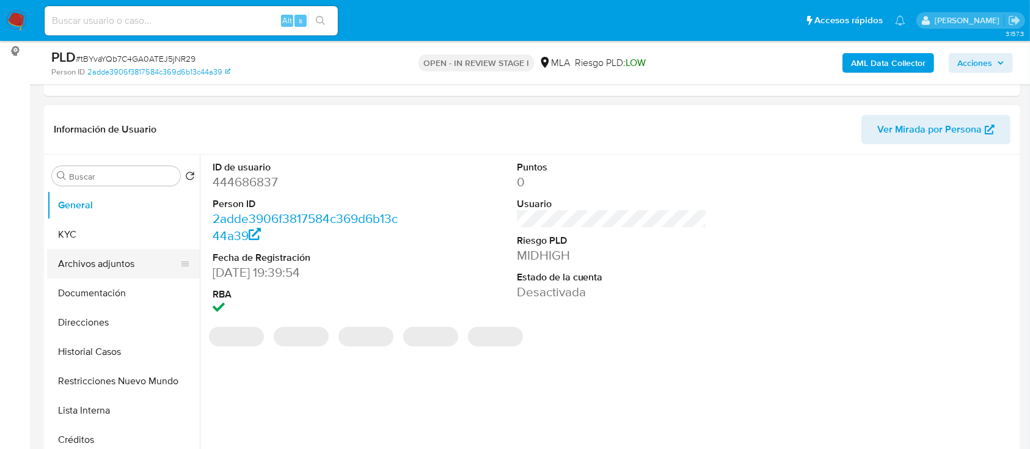
select select "10"
drag, startPoint x: 89, startPoint y: 257, endPoint x: 195, endPoint y: 291, distance: 111.5
click at [89, 257] on button "Archivos adjuntos" at bounding box center [123, 263] width 153 height 29
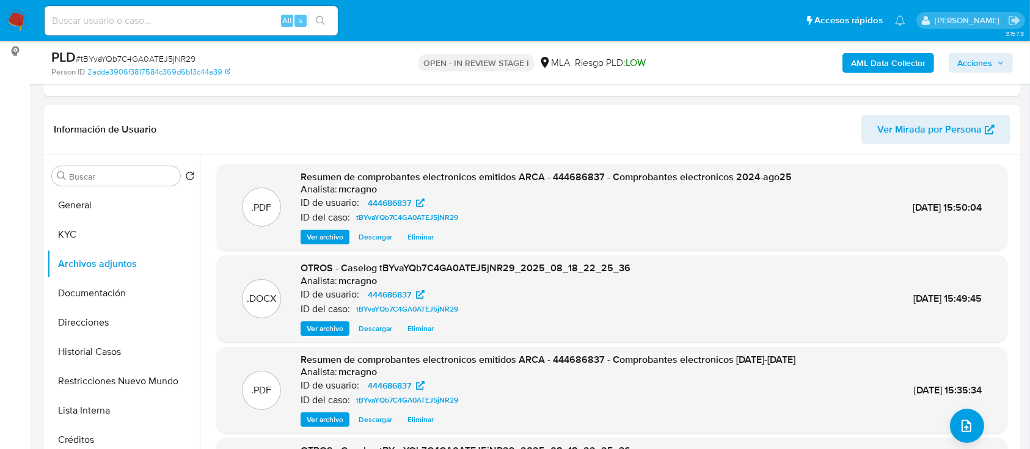
click at [971, 62] on span "Acciones" at bounding box center [974, 63] width 35 height 20
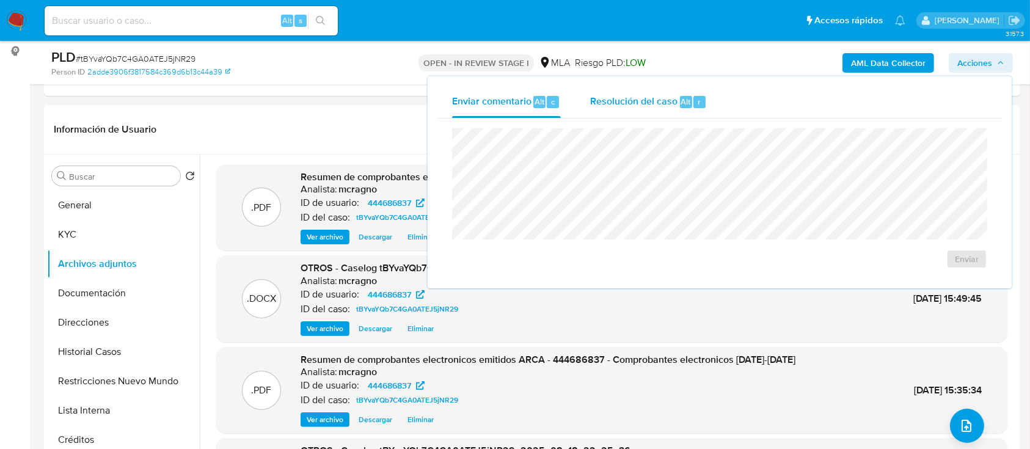
click at [629, 112] on div "Resolución del caso Alt r" at bounding box center [648, 102] width 117 height 32
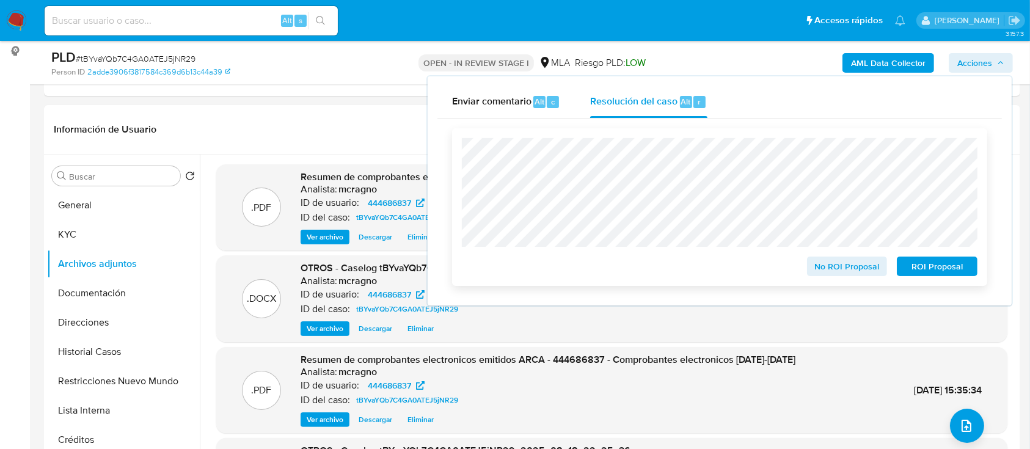
click at [928, 274] on span "ROI Proposal" at bounding box center [937, 266] width 64 height 17
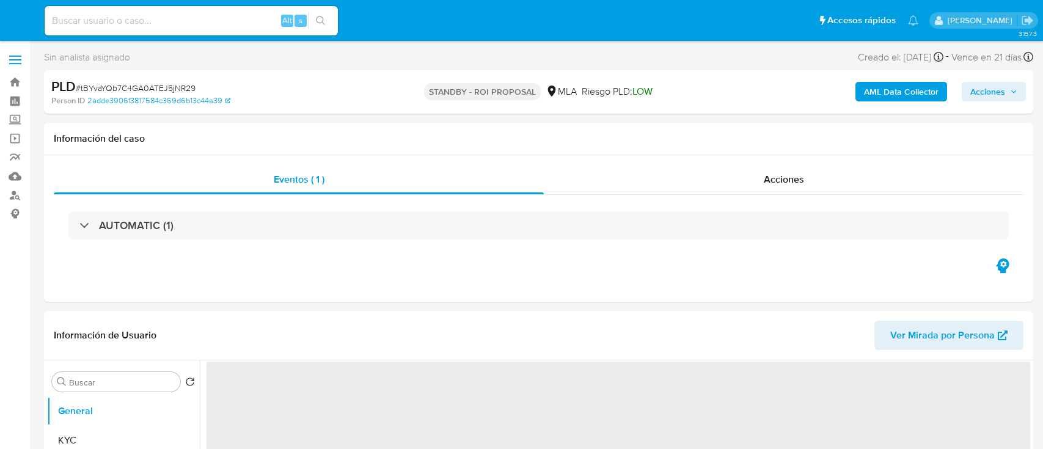
select select "10"
